Goal: Information Seeking & Learning: Learn about a topic

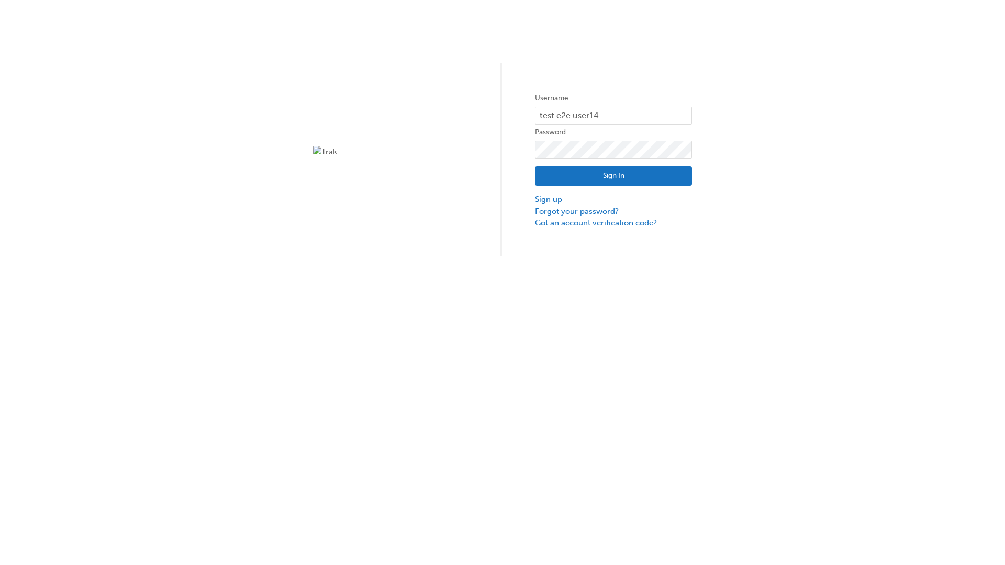
type input "test.e2e.user14"
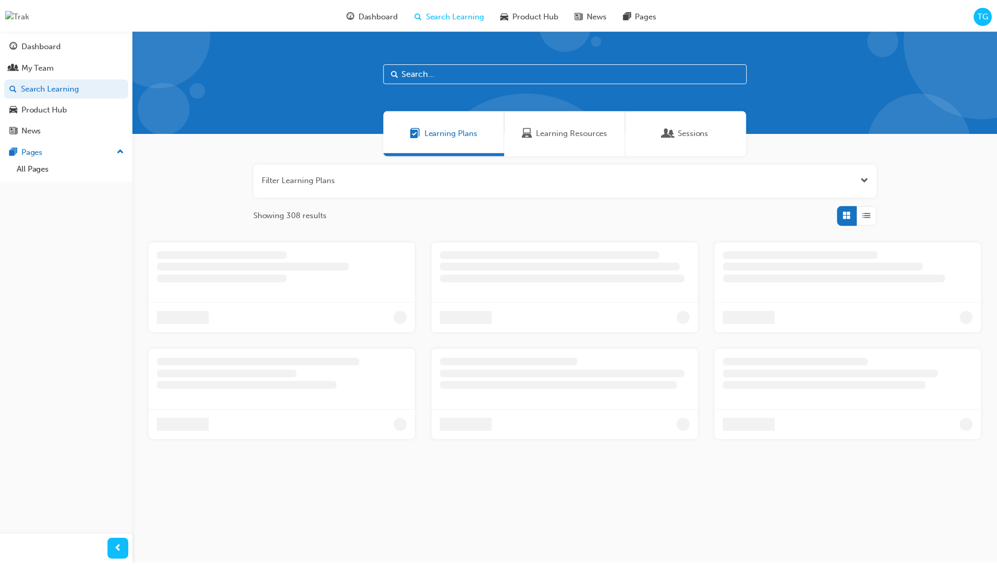
scroll to position [34, 0]
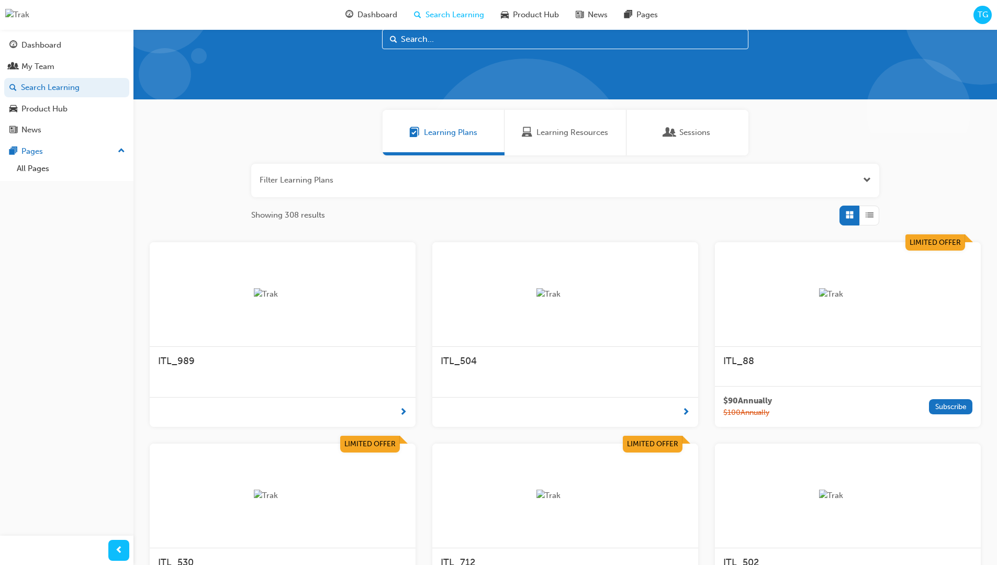
scroll to position [29, 0]
